Goal: Find specific page/section

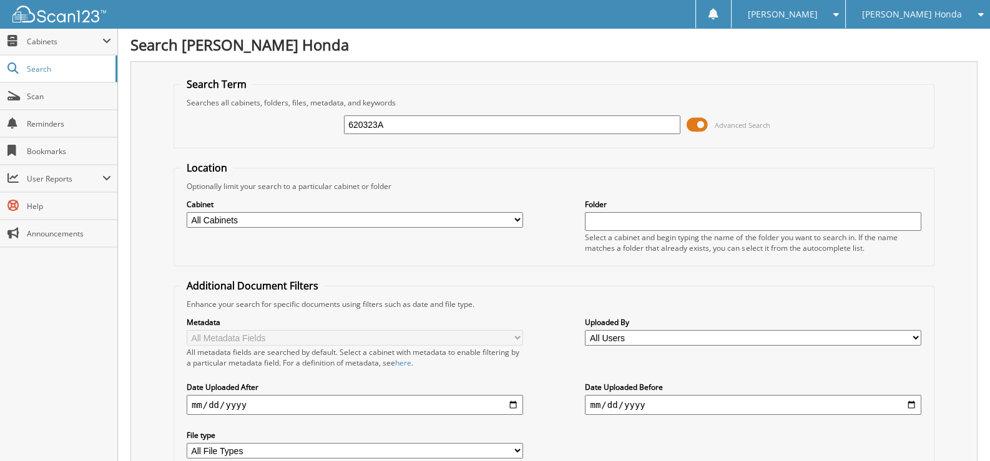
drag, startPoint x: 399, startPoint y: 125, endPoint x: 308, endPoint y: 132, distance: 91.4
click at [318, 132] on div "620323A Advanced Search" at bounding box center [553, 125] width 747 height 34
type input "298929"
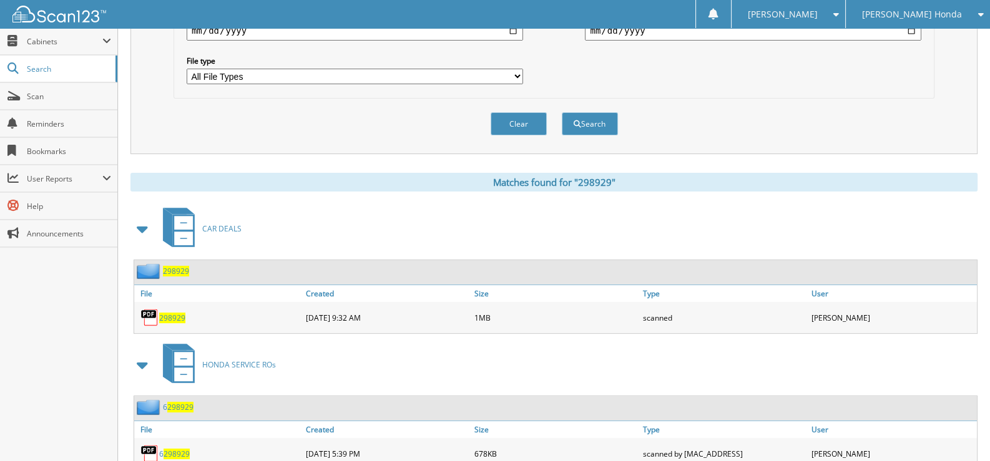
scroll to position [406, 0]
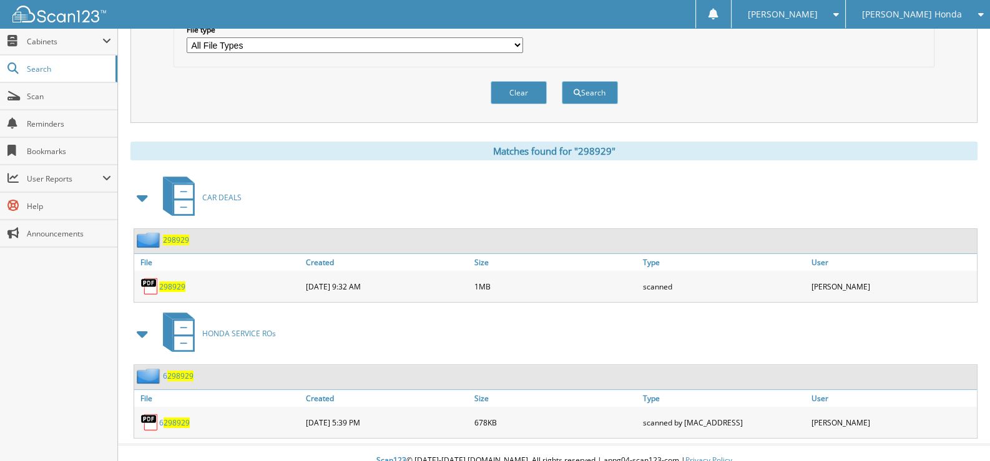
click at [172, 281] on span "298929" at bounding box center [172, 286] width 26 height 11
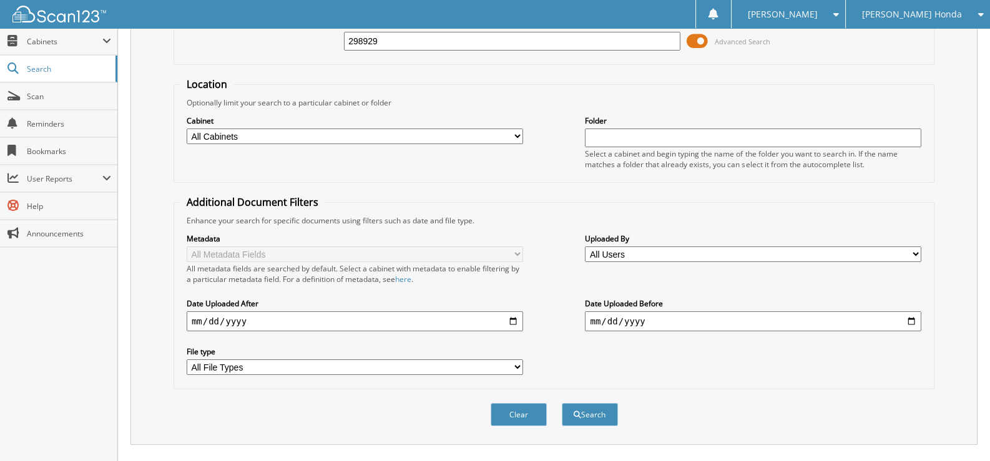
scroll to position [0, 0]
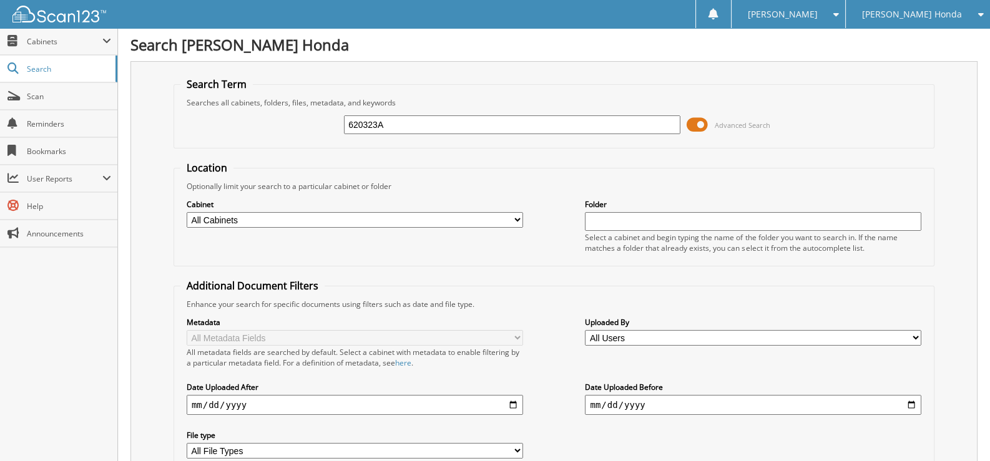
drag, startPoint x: 419, startPoint y: 125, endPoint x: 243, endPoint y: 125, distance: 175.4
click at [243, 125] on div "620323A Advanced Search" at bounding box center [553, 125] width 747 height 34
type input "233147A"
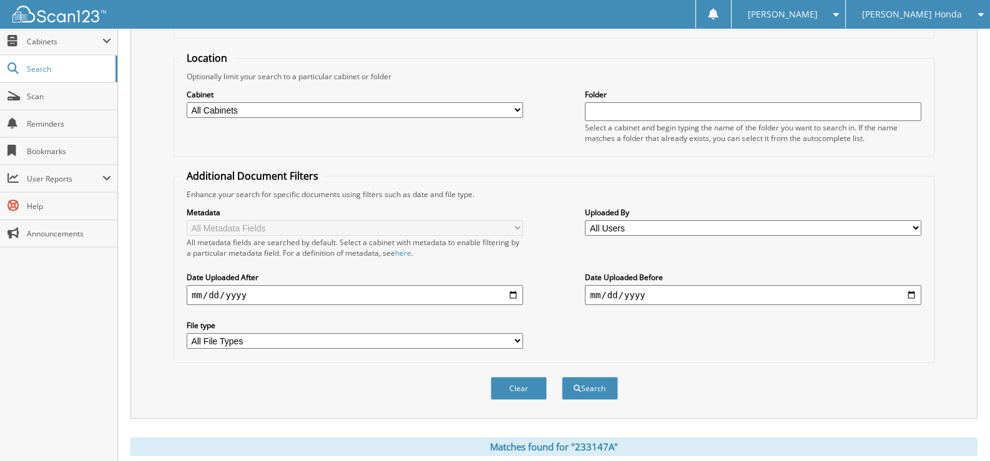
scroll to position [272, 0]
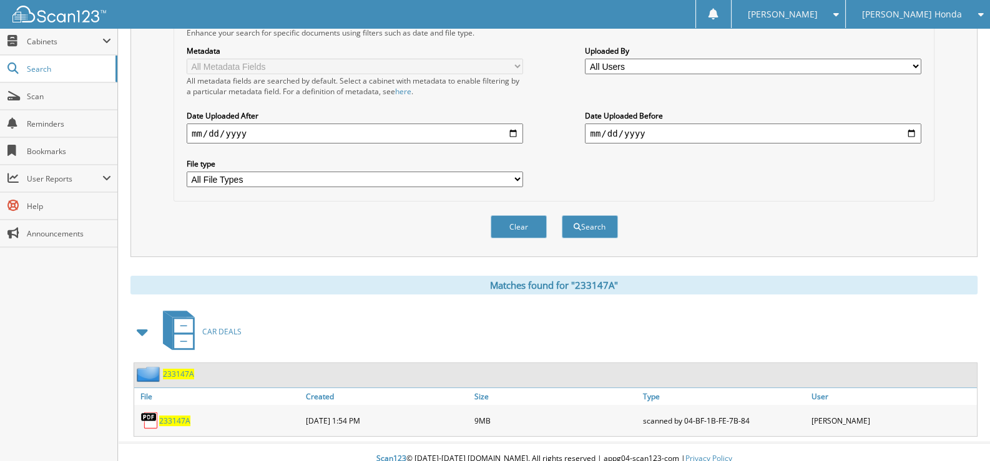
click at [172, 416] on span "233147A" at bounding box center [174, 421] width 31 height 11
